Goal: Information Seeking & Learning: Learn about a topic

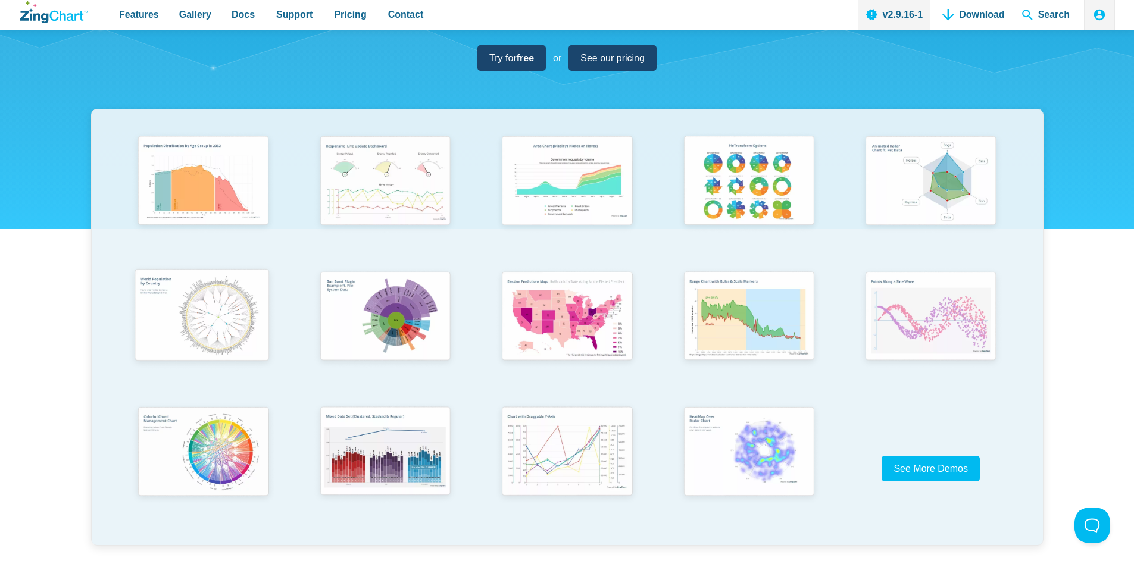
click at [230, 311] on img "App Content" at bounding box center [202, 316] width 150 height 107
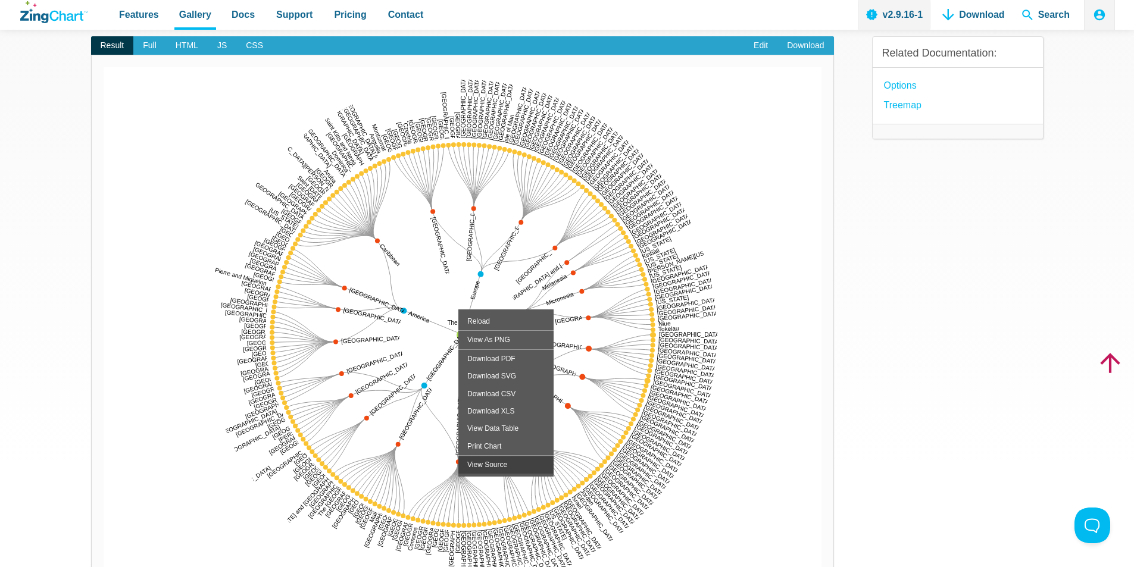
click at [519, 460] on div "View Source" at bounding box center [505, 464] width 95 height 17
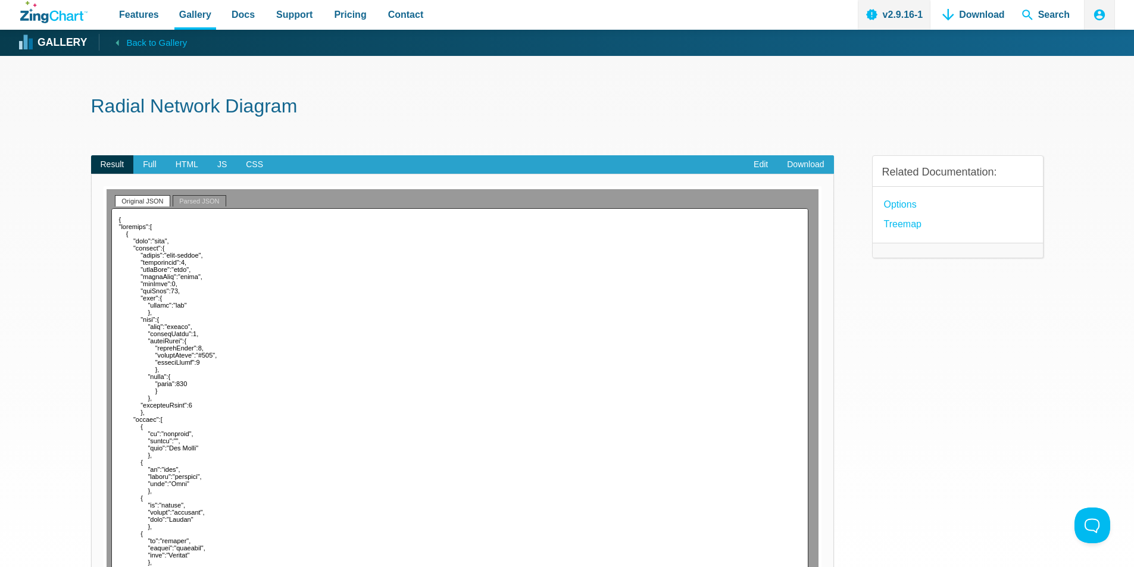
click at [202, 202] on link "Parsed JSON" at bounding box center [199, 200] width 53 height 11
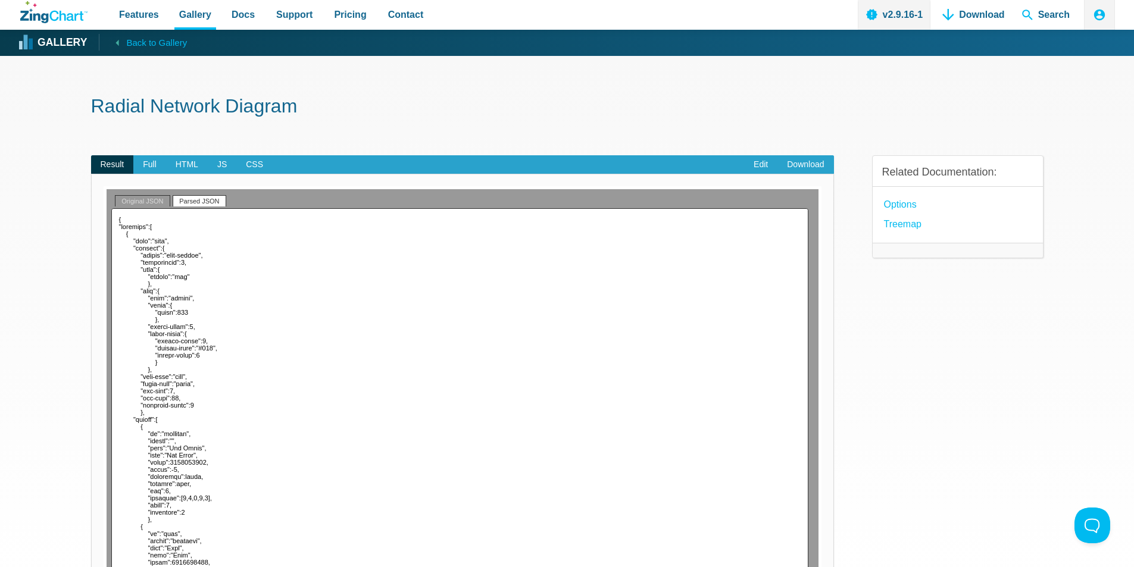
click at [141, 201] on link "Original JSON" at bounding box center [142, 200] width 55 height 11
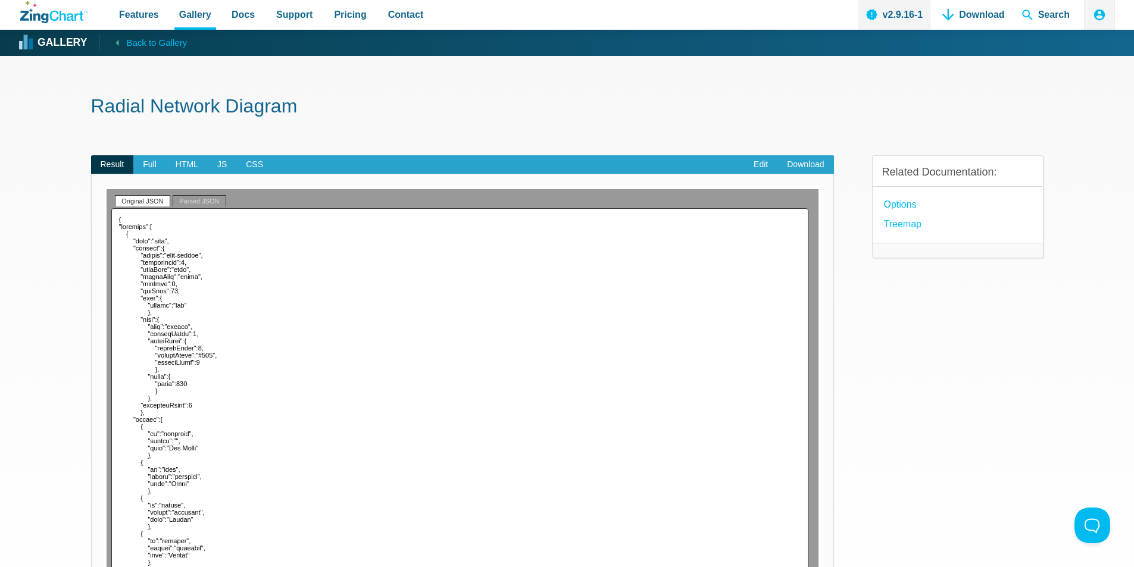
click at [182, 201] on link "Parsed JSON" at bounding box center [199, 200] width 53 height 11
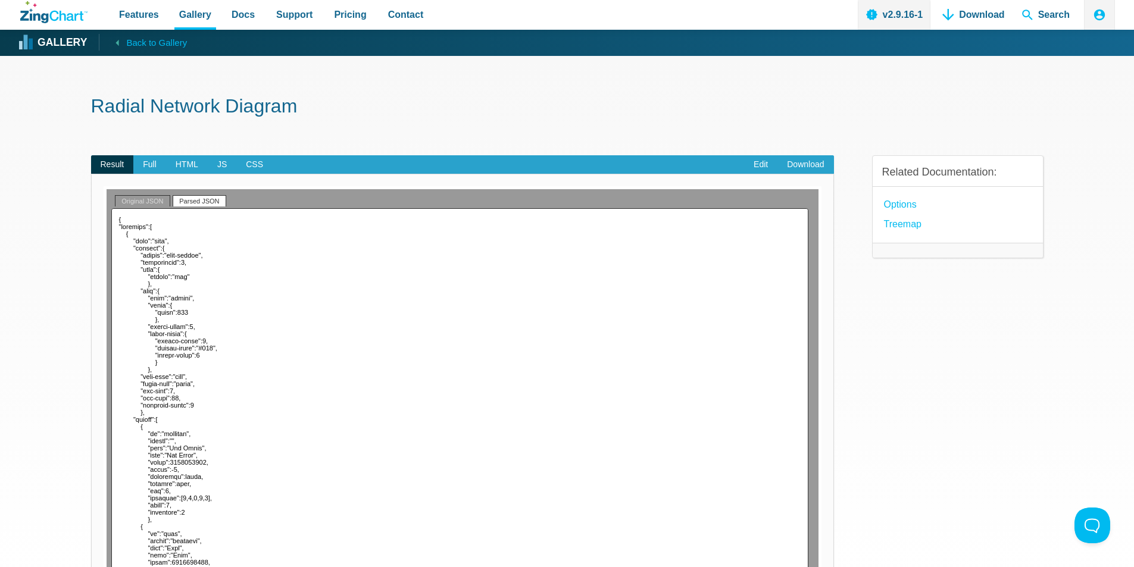
click at [135, 201] on link "Original JSON" at bounding box center [142, 200] width 55 height 11
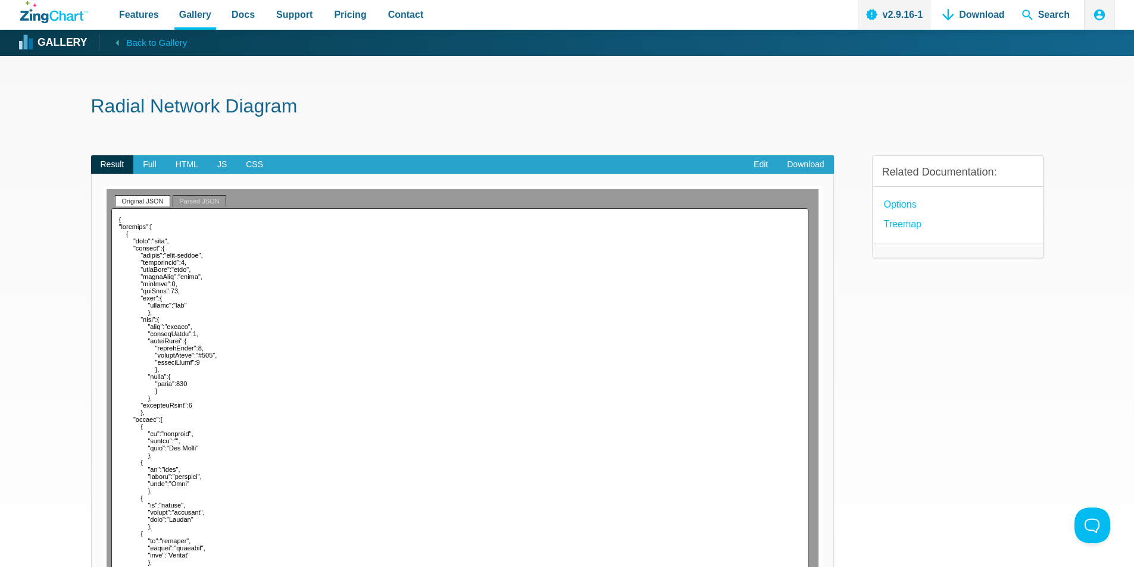
click at [190, 202] on link "Parsed JSON" at bounding box center [199, 200] width 53 height 11
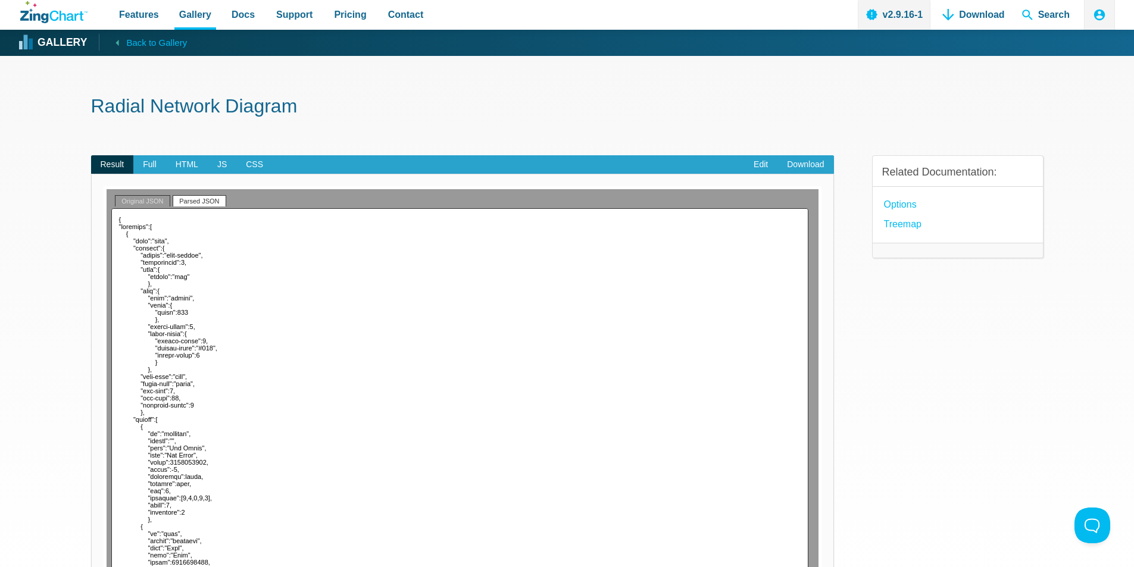
click at [137, 196] on link "Original JSON" at bounding box center [142, 200] width 55 height 11
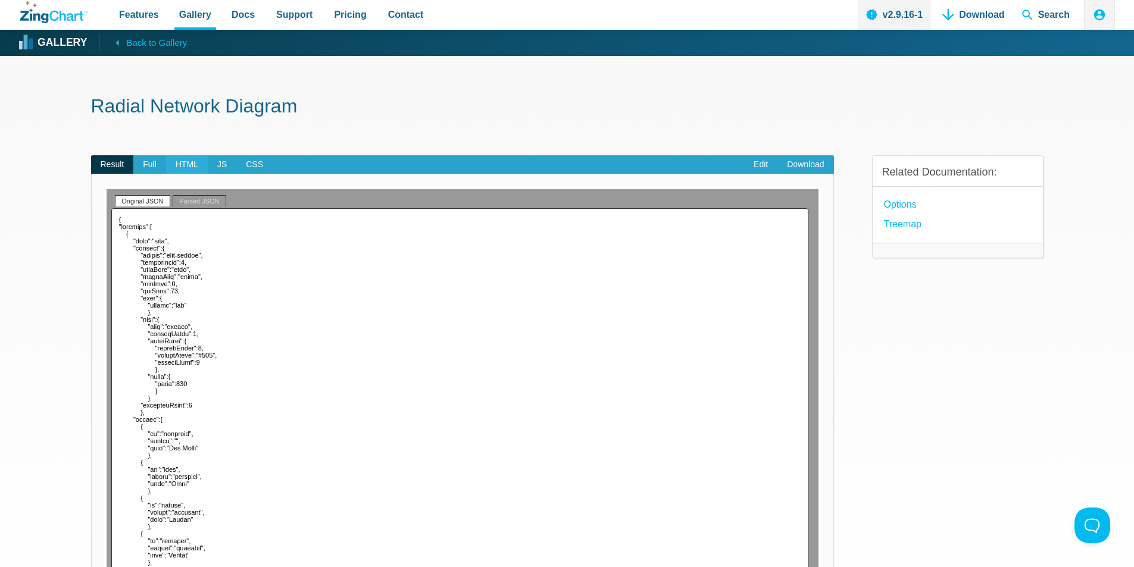
click at [176, 166] on span "HTML" at bounding box center [187, 164] width 42 height 19
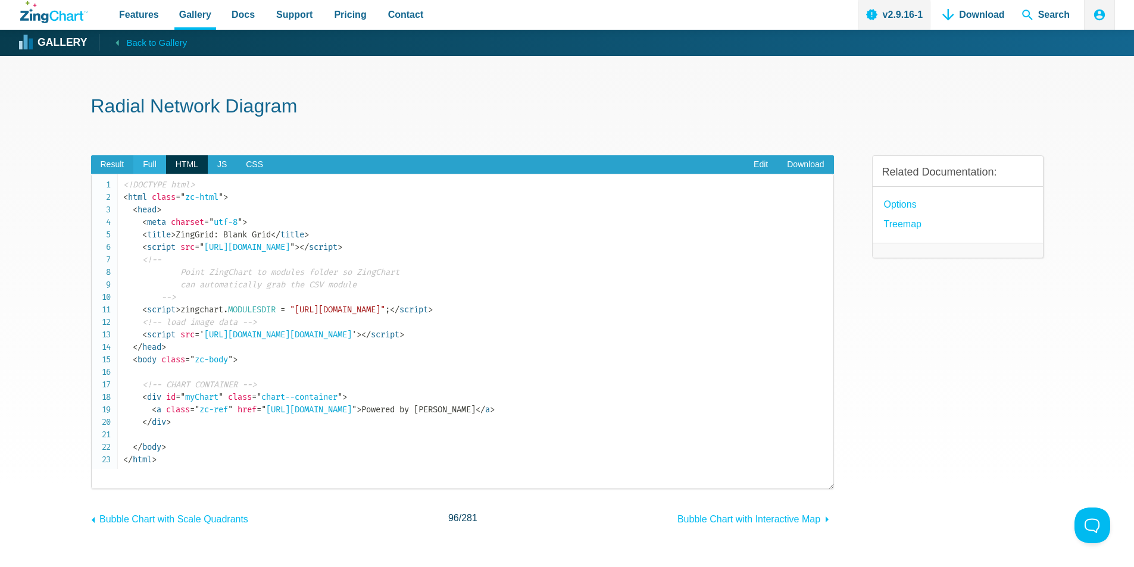
click at [144, 171] on span "Full" at bounding box center [149, 164] width 33 height 19
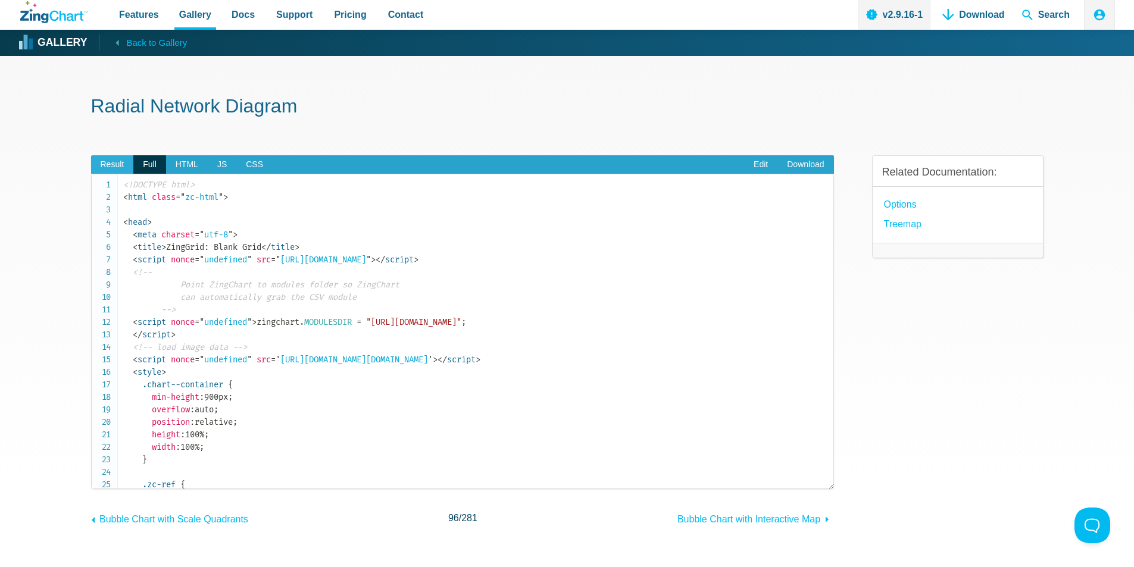
click at [105, 161] on span "Result" at bounding box center [112, 164] width 43 height 19
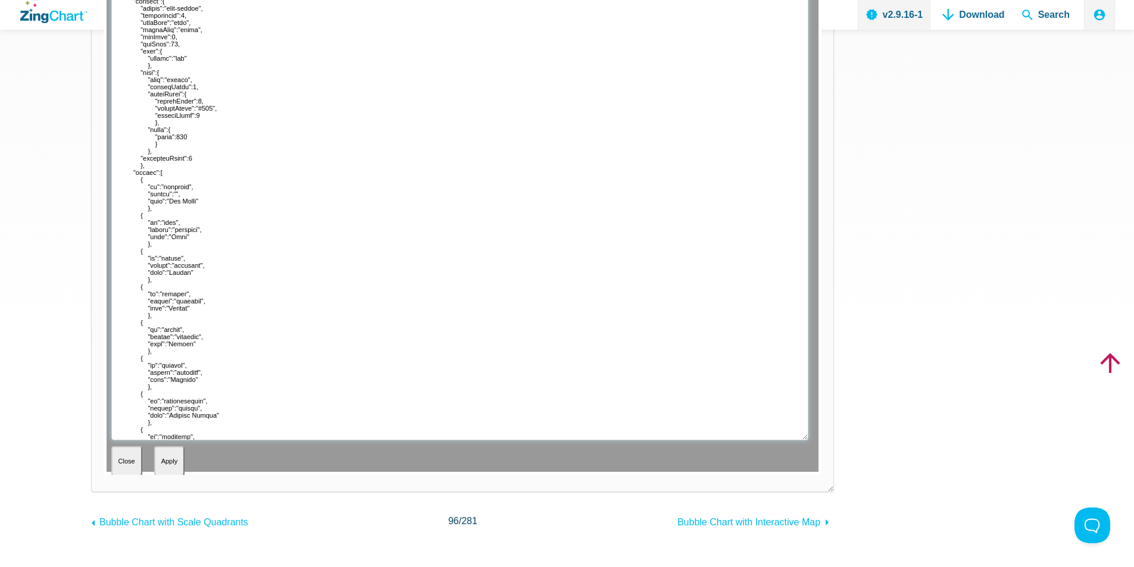
scroll to position [179, 0]
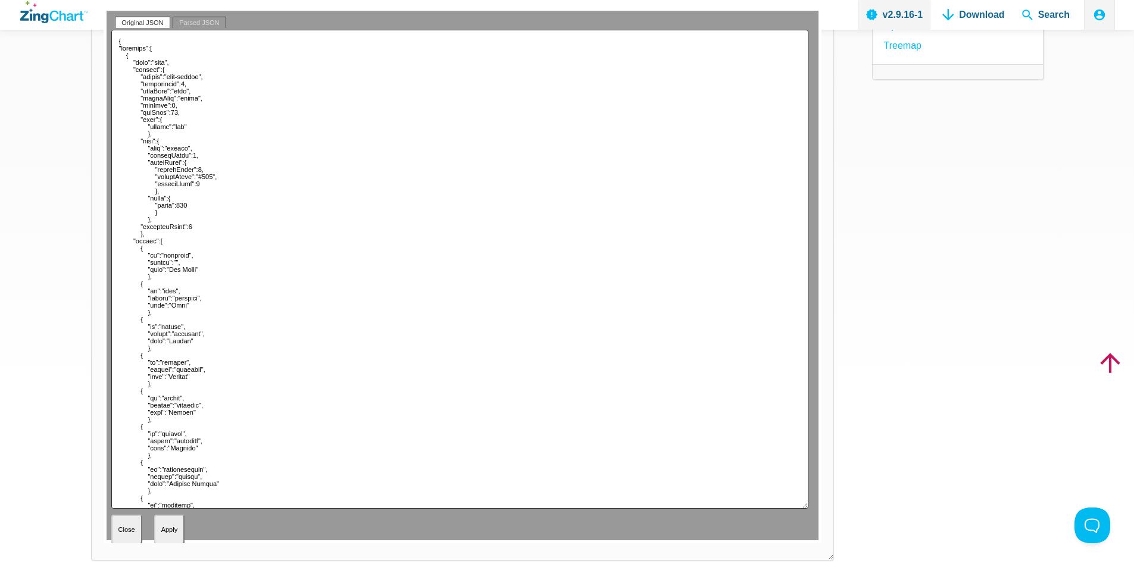
click at [195, 27] on link "Parsed JSON" at bounding box center [199, 22] width 53 height 11
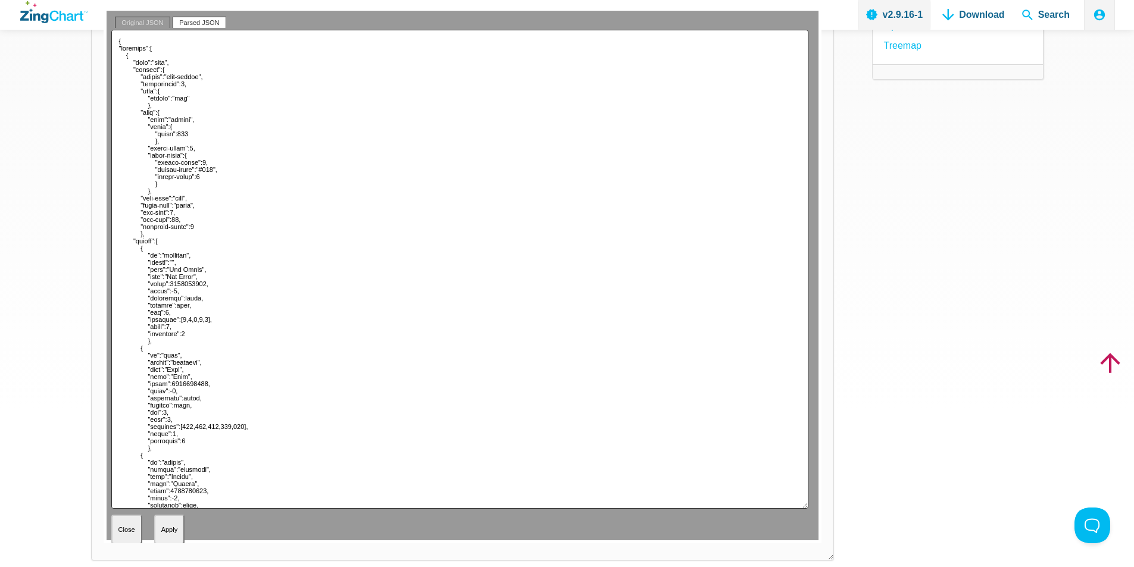
click at [125, 20] on link "Original JSON" at bounding box center [142, 22] width 55 height 11
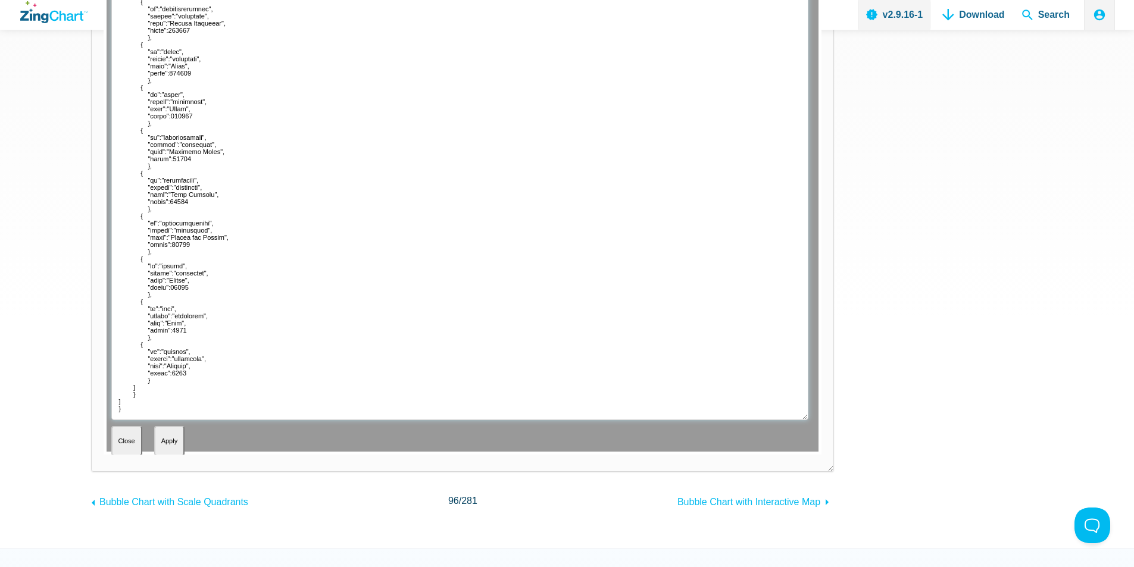
scroll to position [0, 0]
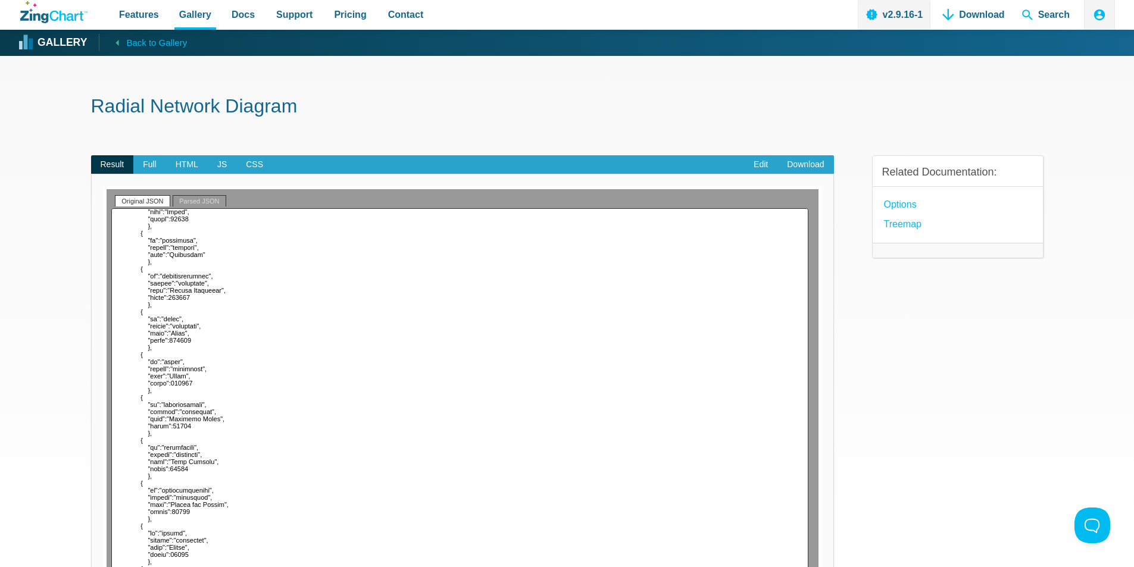
click at [193, 202] on link "Parsed JSON" at bounding box center [199, 200] width 53 height 11
type textarea "{ "graphset":[ { "type":"null", "options":{ "aspect":"tree-radial", "progressio…"
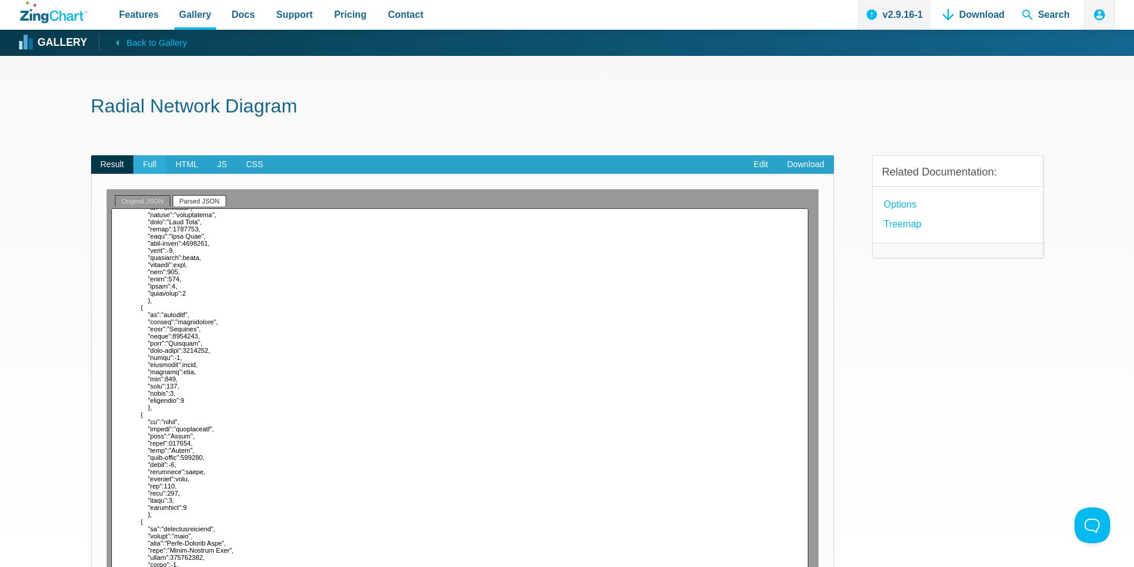
click at [148, 166] on span "Full" at bounding box center [149, 164] width 33 height 19
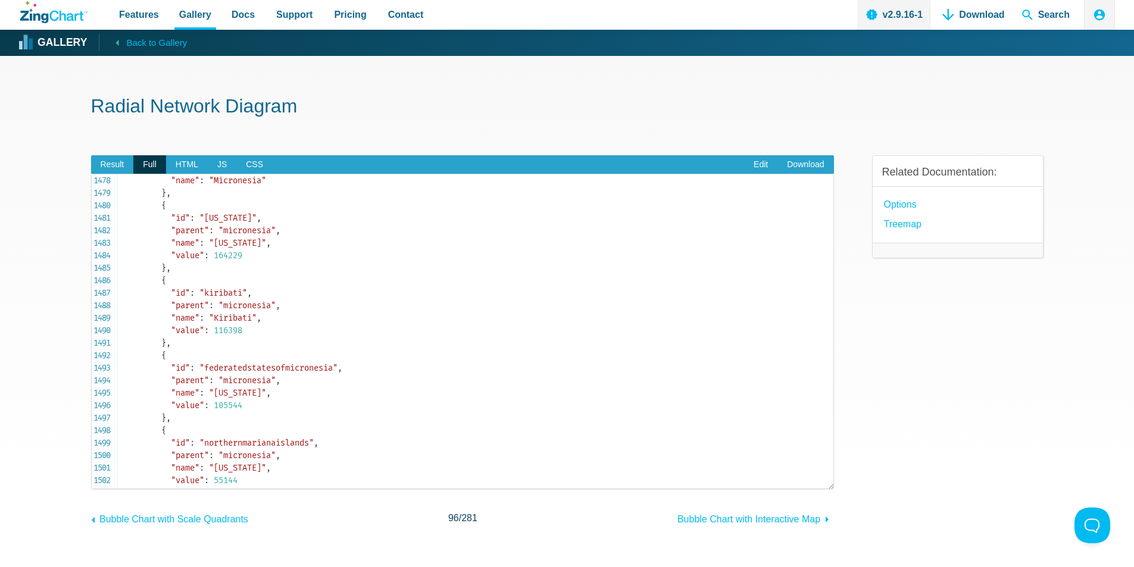
scroll to position [20069, 0]
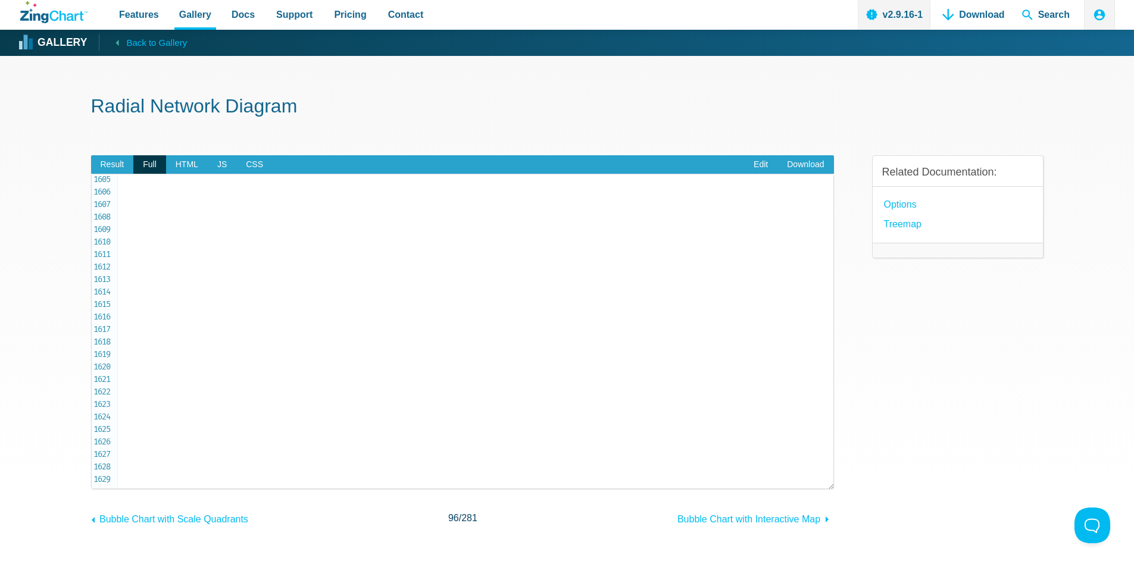
click at [566, 35] on span "'svg'" at bounding box center [578, 29] width 24 height 10
drag, startPoint x: 160, startPoint y: 369, endPoint x: 356, endPoint y: 365, distance: 196.5
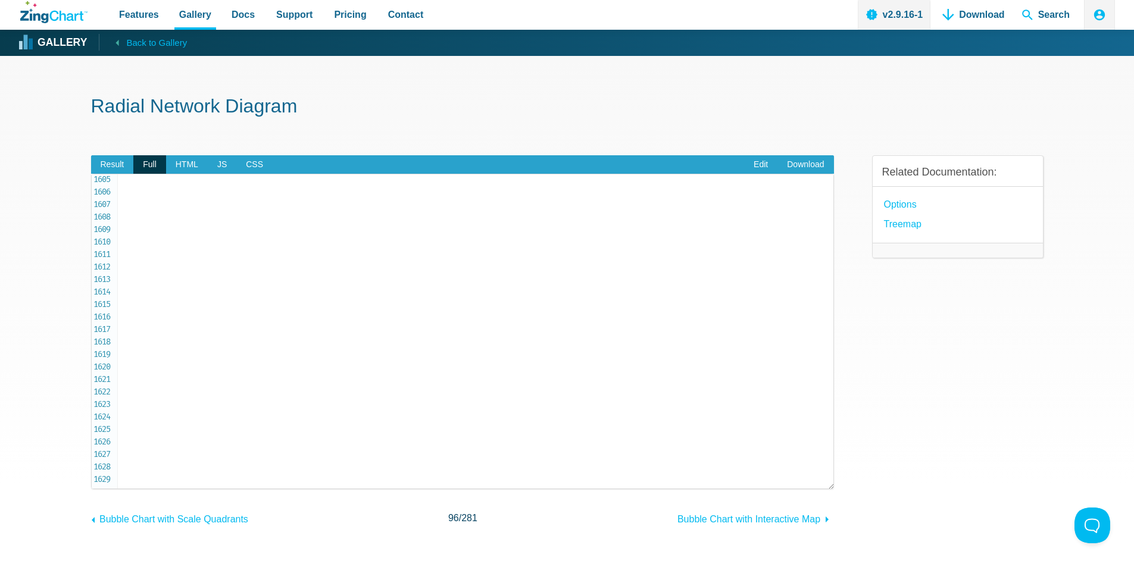
drag, startPoint x: 162, startPoint y: 365, endPoint x: 226, endPoint y: 369, distance: 64.4
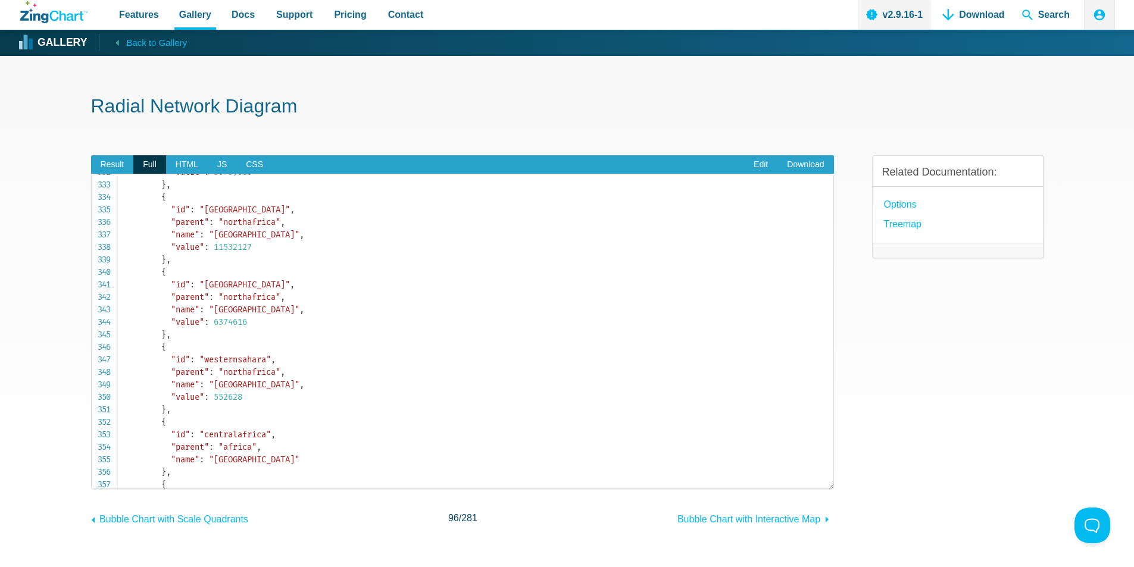
scroll to position [4286, 0]
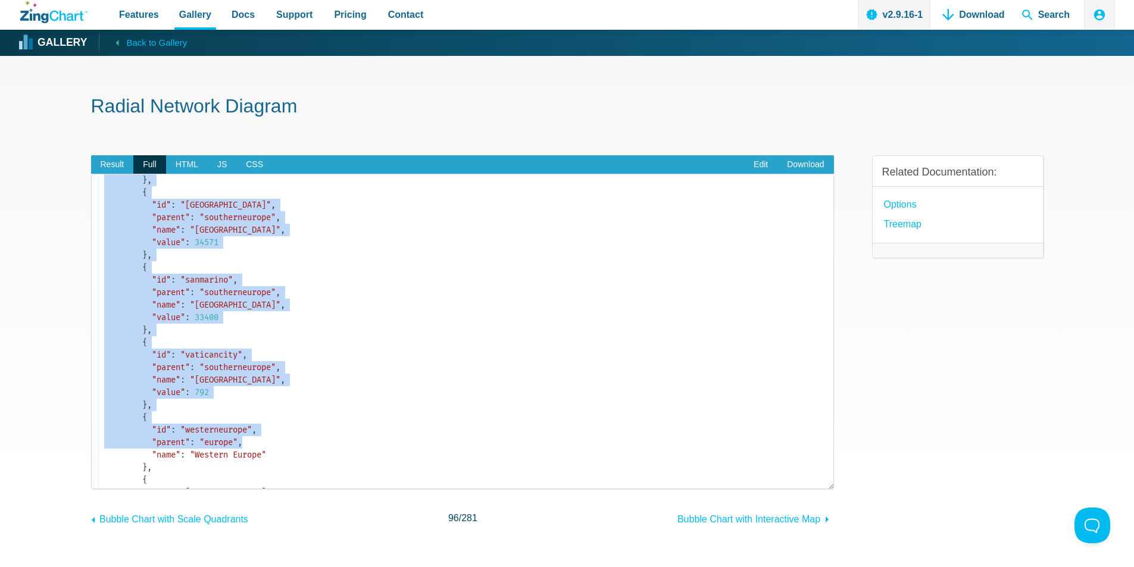
drag, startPoint x: 833, startPoint y: 250, endPoint x: 819, endPoint y: 421, distance: 172.0
click at [819, 421] on pre "<!DOCTYPE html> < html class = " zc-html " > < head > < meta charset = " utf-8 …" at bounding box center [462, 332] width 743 height 316
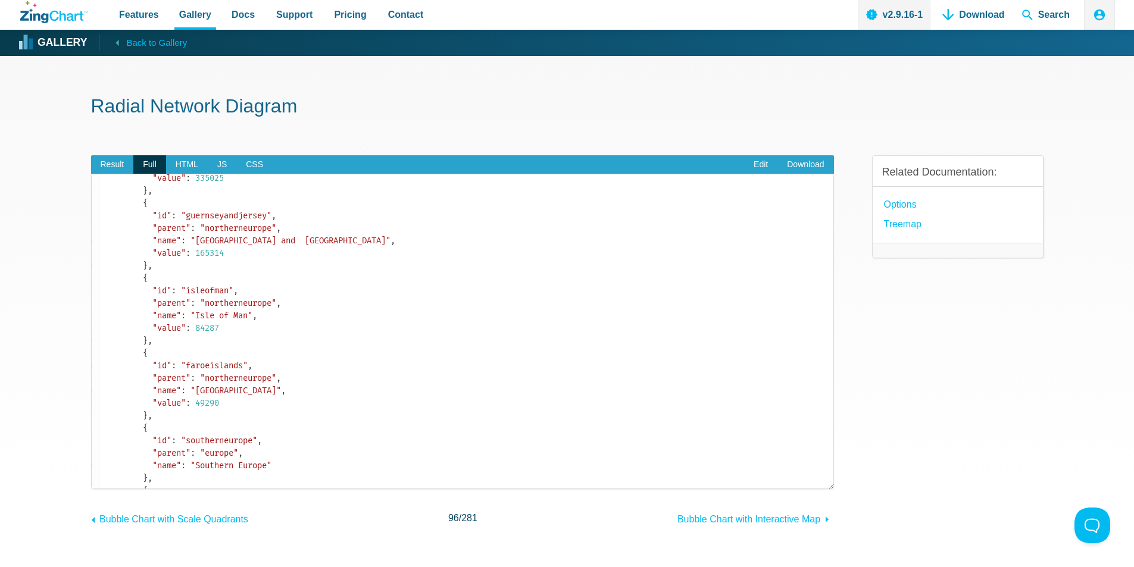
scroll to position [15365, 18]
